Goal: Task Accomplishment & Management: Use online tool/utility

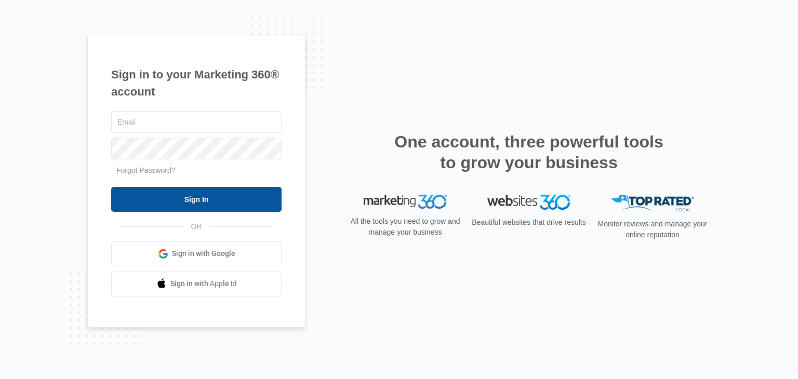
type input "betsy.beeventures@gmail.com"
click at [185, 202] on input "Sign In" at bounding box center [196, 199] width 170 height 25
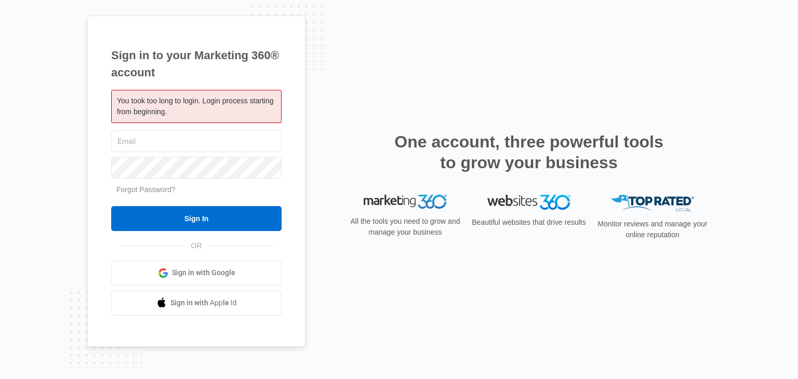
type input "[PERSON_NAME][EMAIL_ADDRESS][DOMAIN_NAME]"
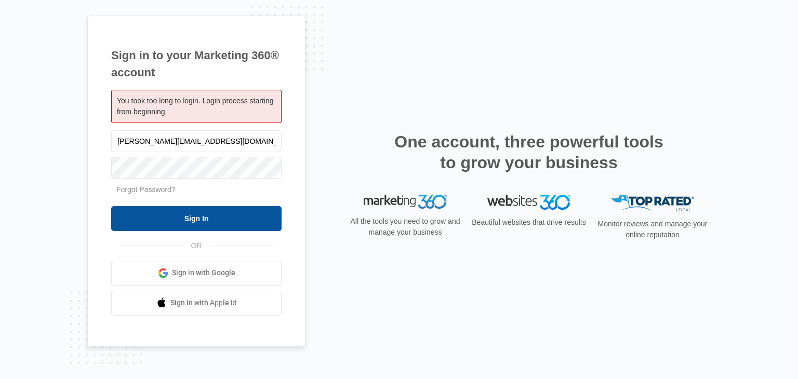
click at [191, 216] on input "Sign In" at bounding box center [196, 218] width 170 height 25
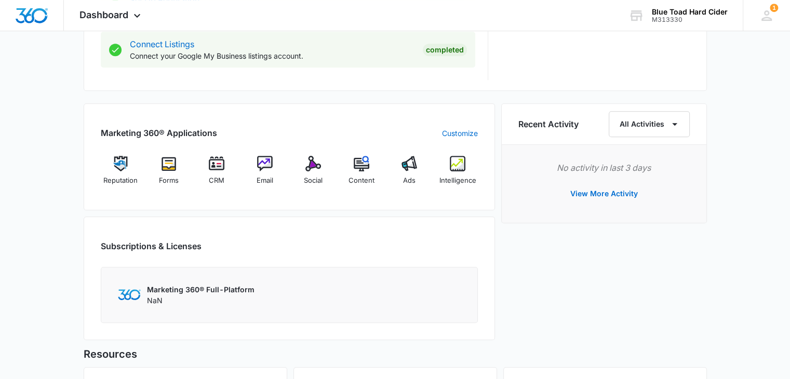
scroll to position [572, 0]
click at [260, 166] on img at bounding box center [265, 164] width 16 height 16
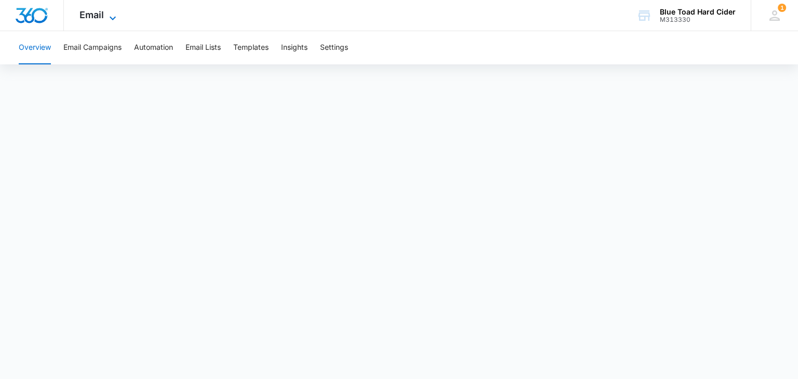
click at [101, 20] on span "Email" at bounding box center [91, 14] width 24 height 11
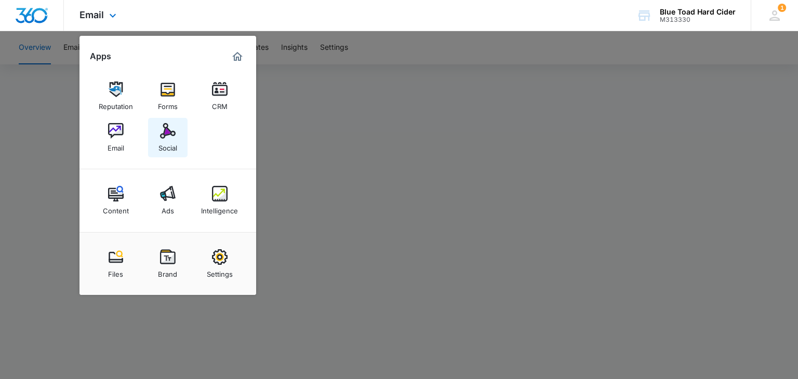
click at [160, 129] on img at bounding box center [168, 131] width 16 height 16
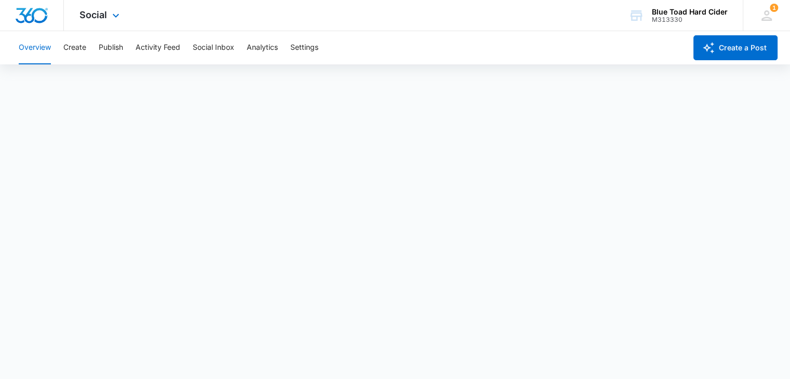
click at [107, 12] on div "Social Apps Reputation Forms CRM Email Social Content Ads Intelligence Files Br…" at bounding box center [101, 15] width 74 height 31
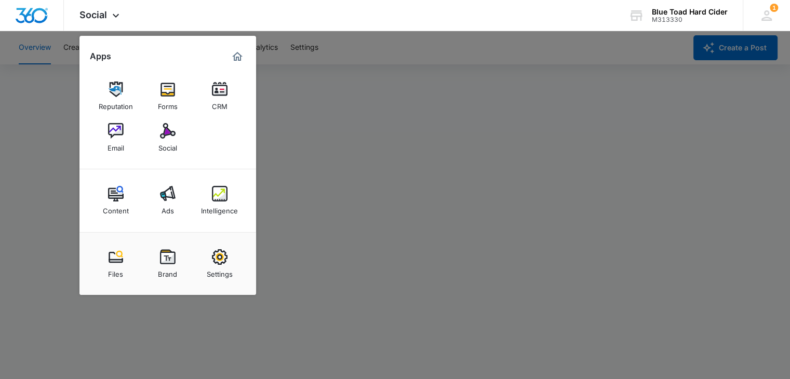
click at [354, 161] on div at bounding box center [395, 189] width 790 height 379
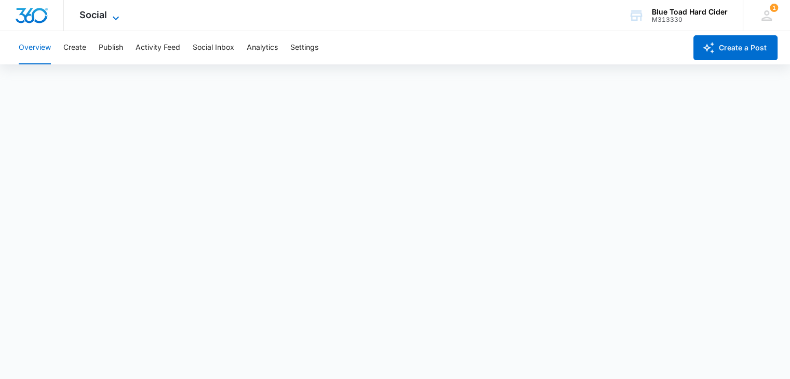
click at [117, 15] on icon at bounding box center [116, 18] width 12 height 12
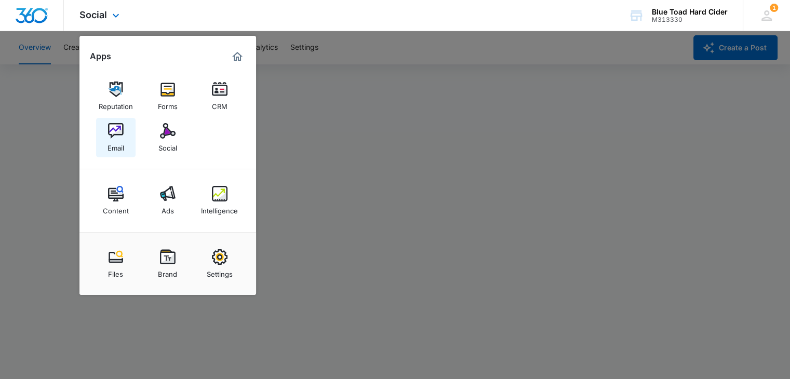
click at [108, 132] on img at bounding box center [116, 131] width 16 height 16
